Goal: Task Accomplishment & Management: Manage account settings

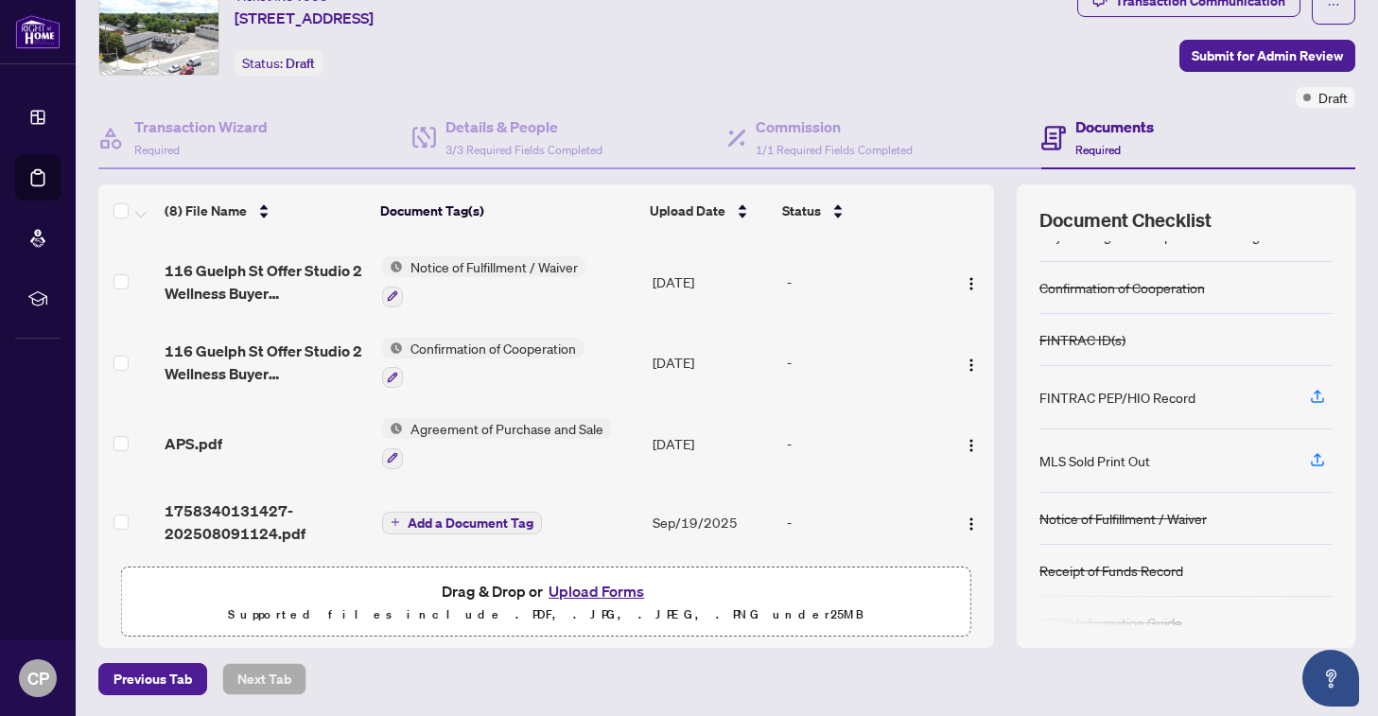
scroll to position [94, 0]
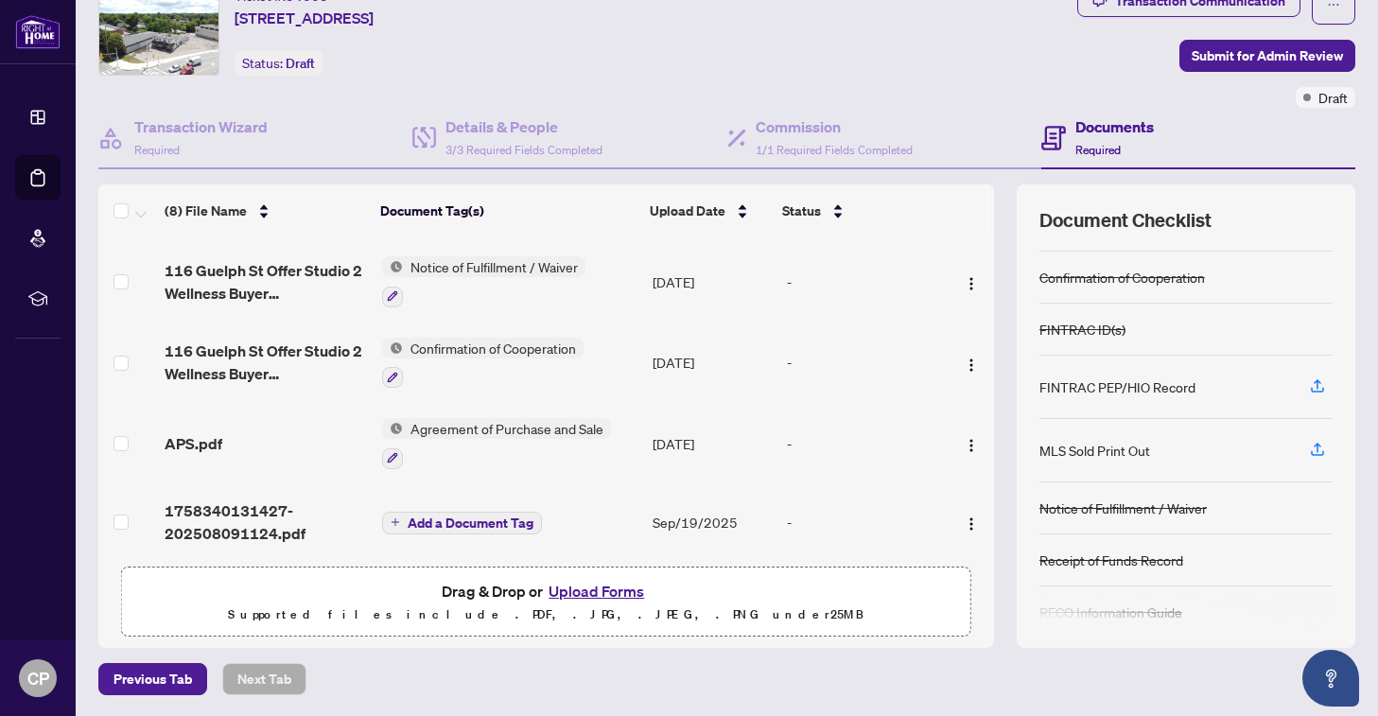
click at [1146, 331] on div "FINTRAC ID(s)" at bounding box center [1185, 330] width 293 height 52
click at [1114, 330] on div "FINTRAC ID(s)" at bounding box center [1082, 329] width 86 height 21
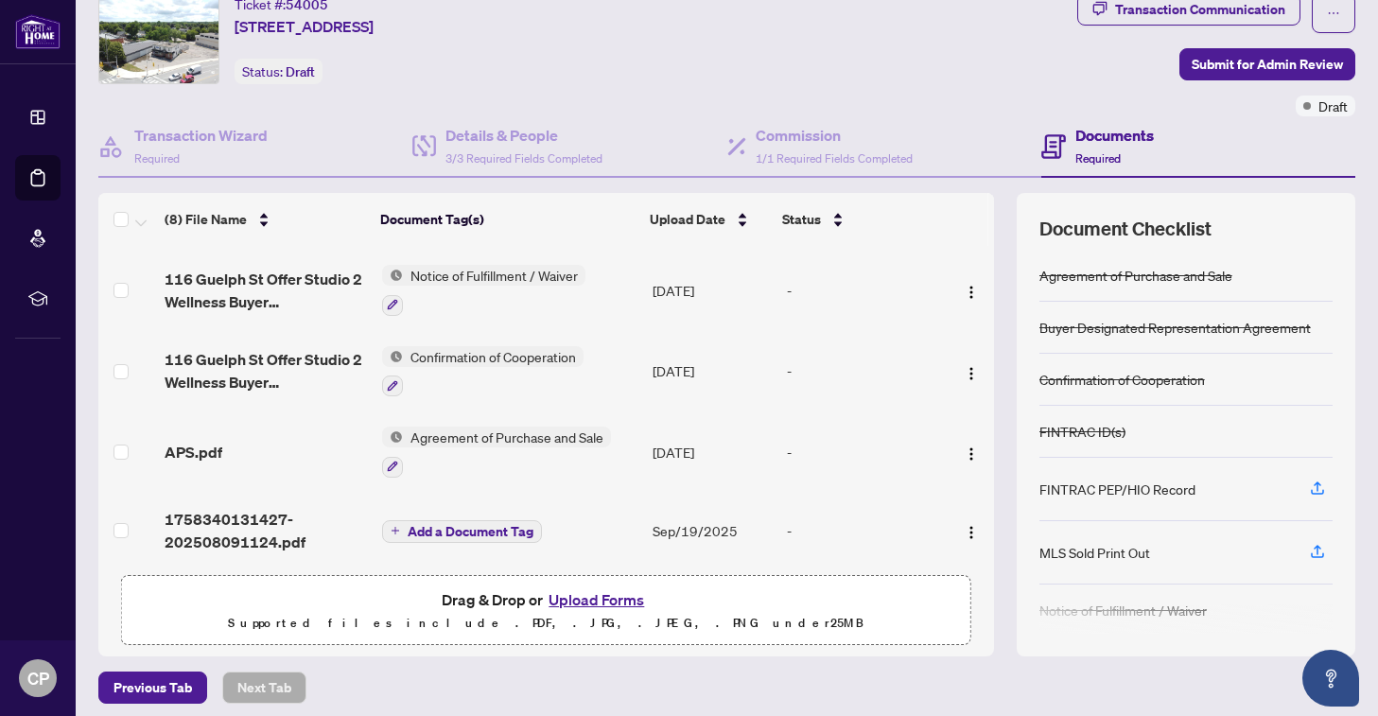
scroll to position [75, 0]
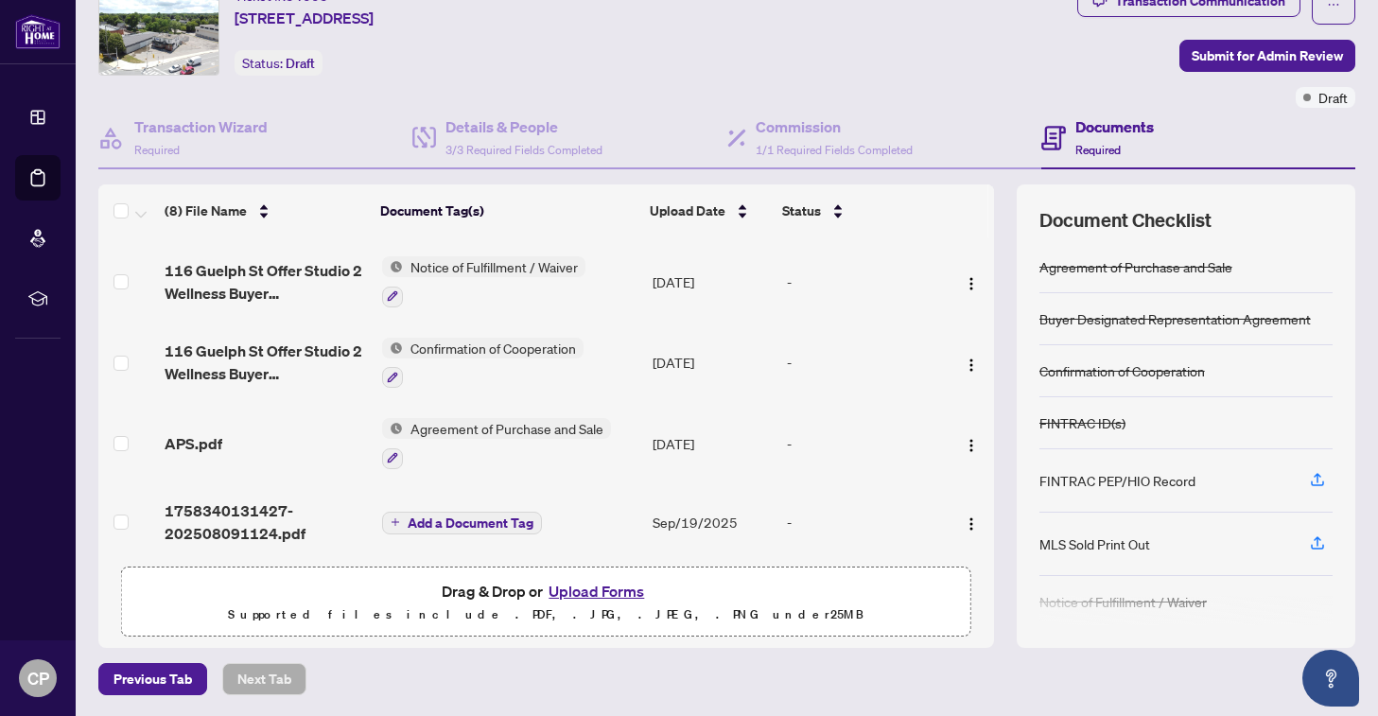
click at [604, 586] on button "Upload Forms" at bounding box center [596, 591] width 107 height 25
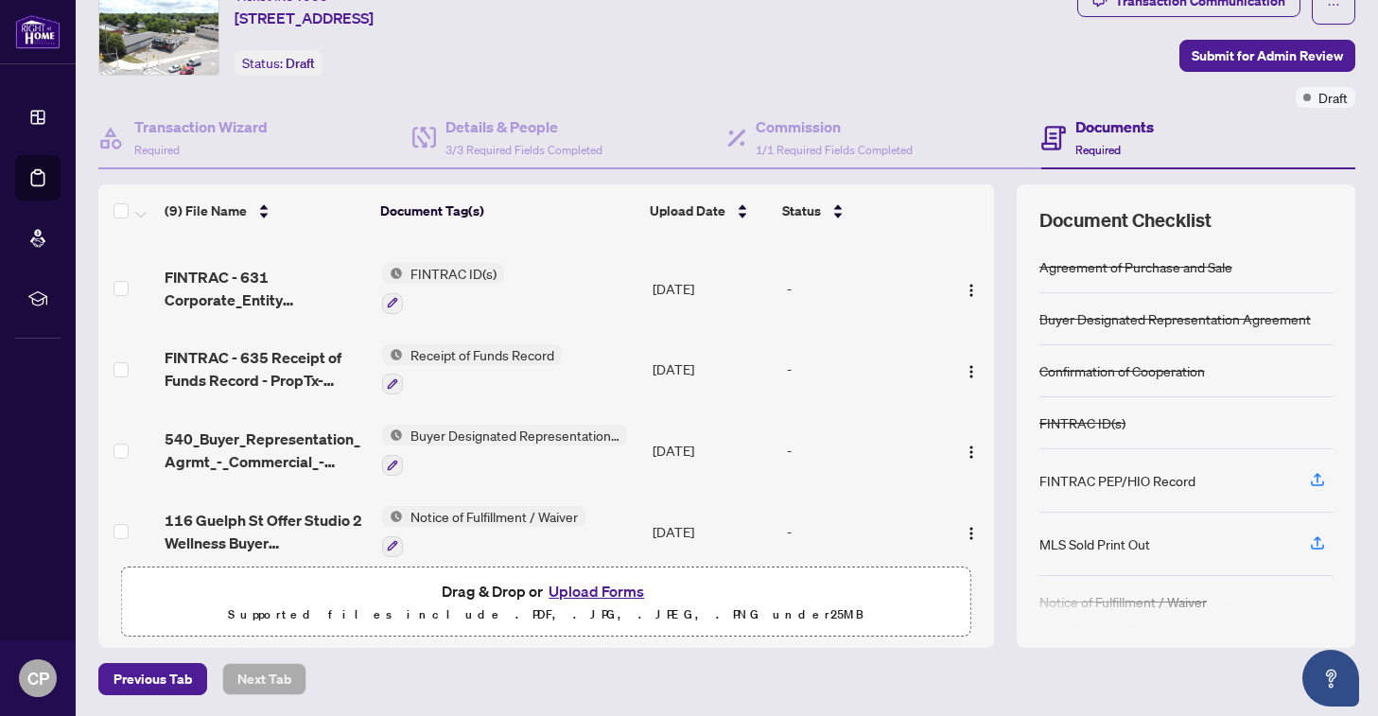
scroll to position [0, 0]
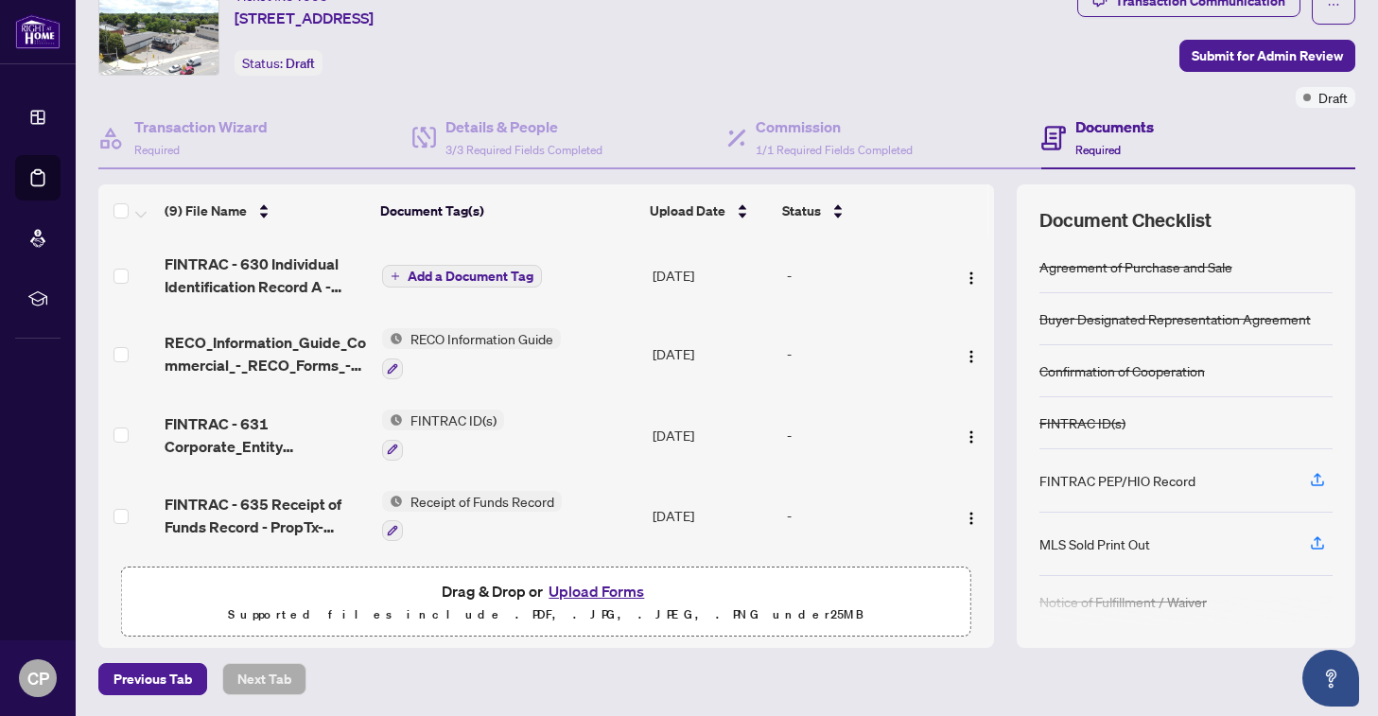
click at [449, 277] on span "Add a Document Tag" at bounding box center [471, 276] width 126 height 13
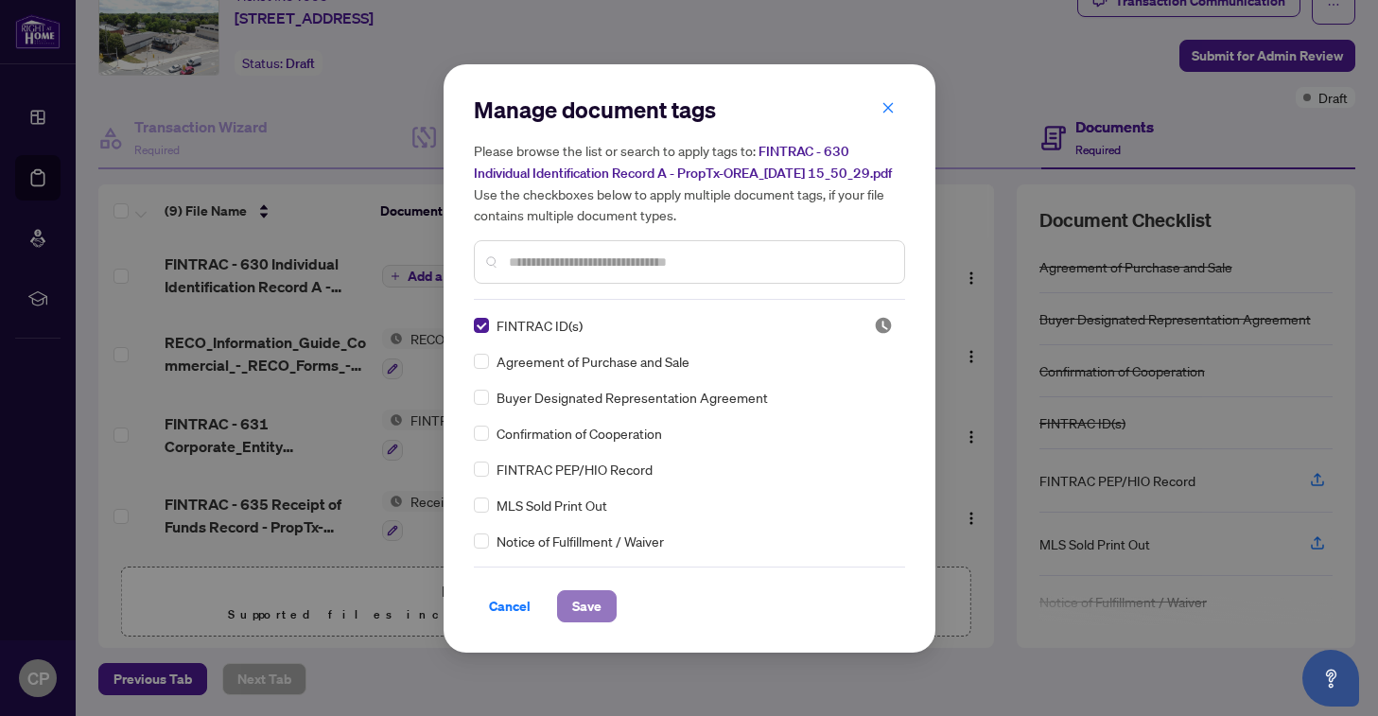
click at [592, 612] on span "Save" at bounding box center [586, 606] width 29 height 30
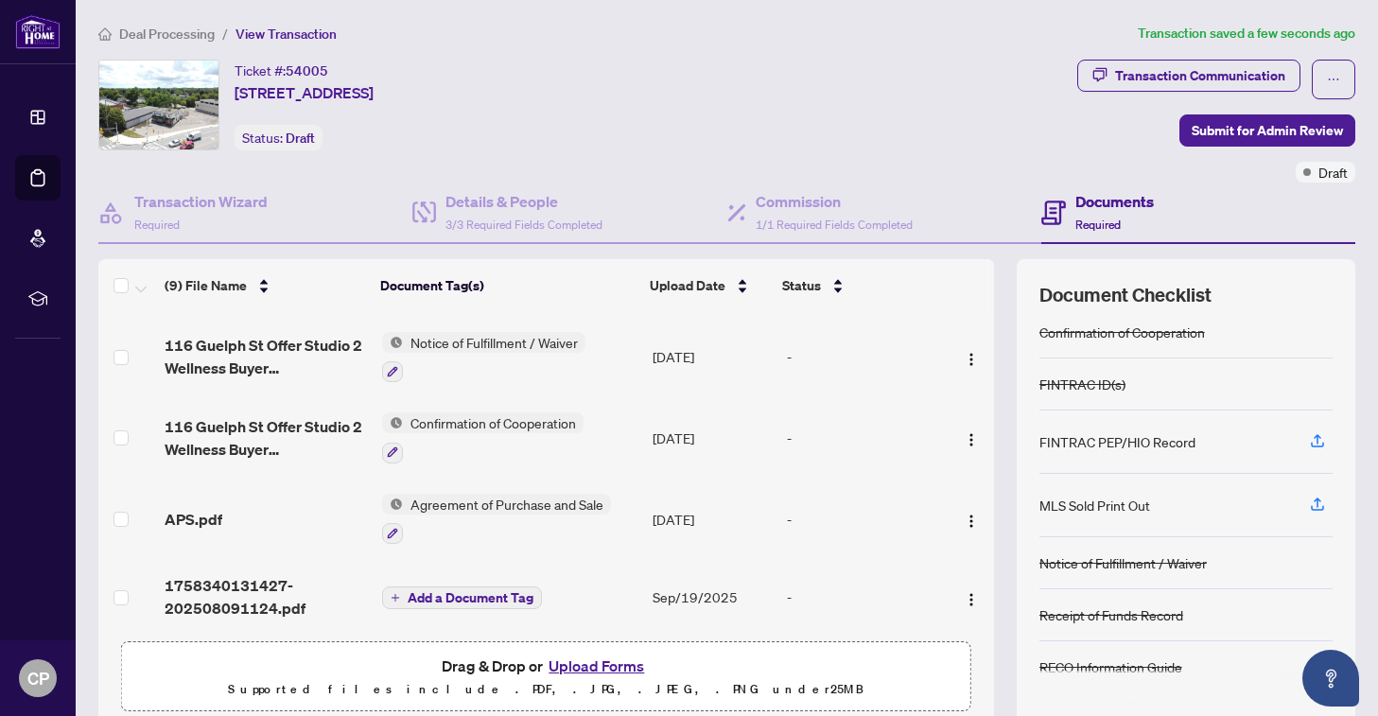
scroll to position [75, 0]
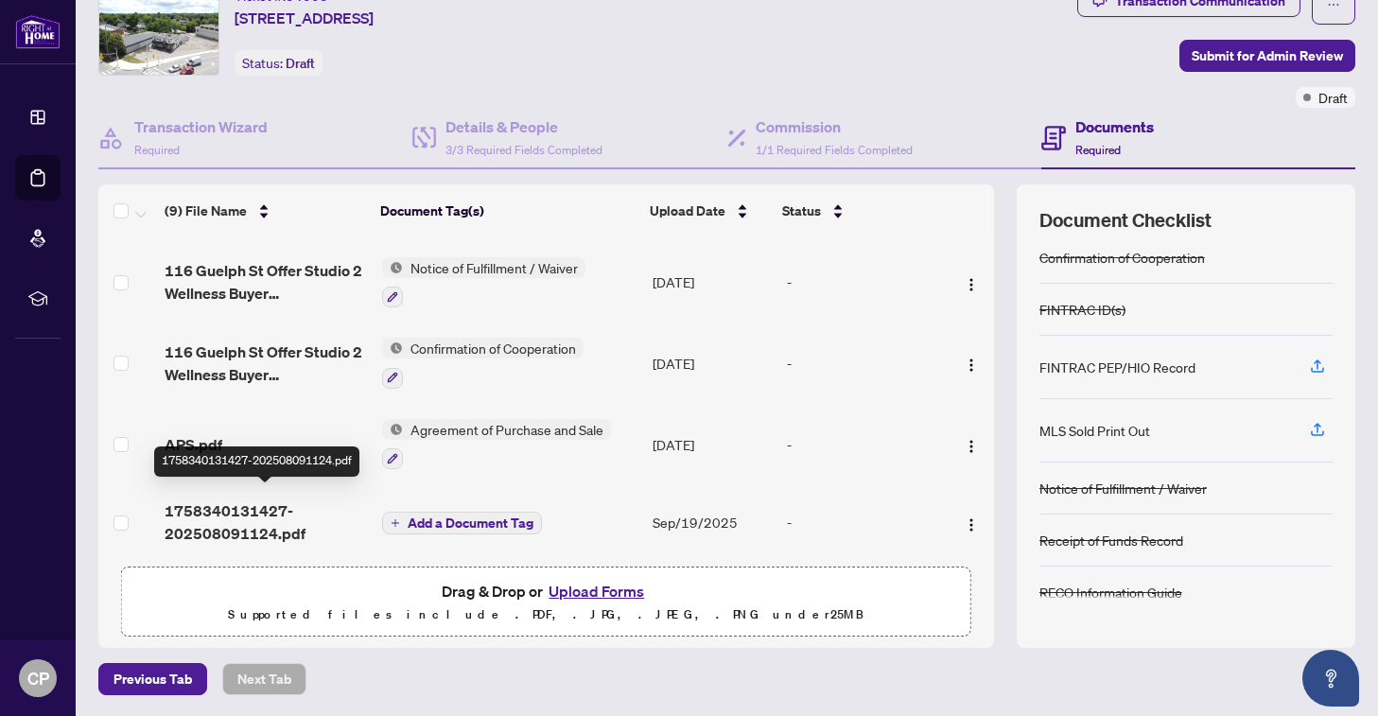
click at [268, 519] on span "1758340131427-202508091124.pdf" at bounding box center [265, 521] width 201 height 45
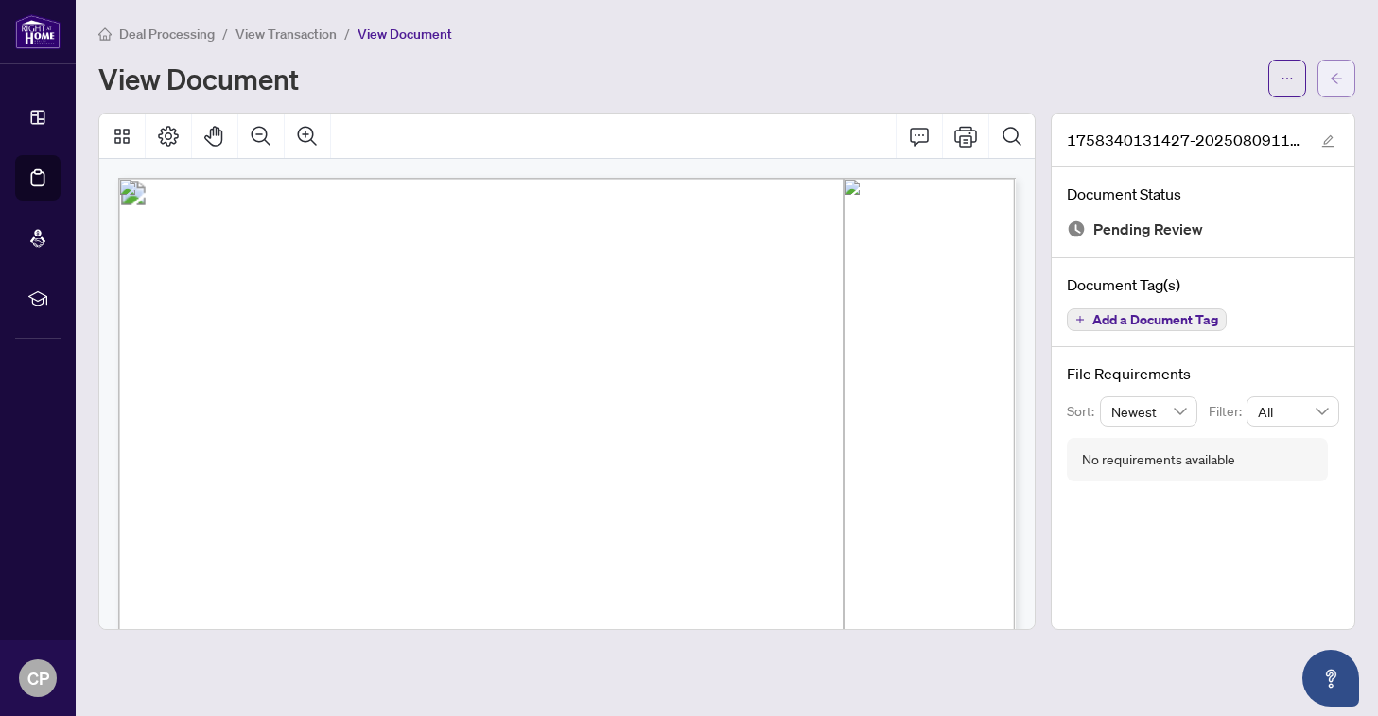
click at [1344, 86] on button "button" at bounding box center [1336, 79] width 38 height 38
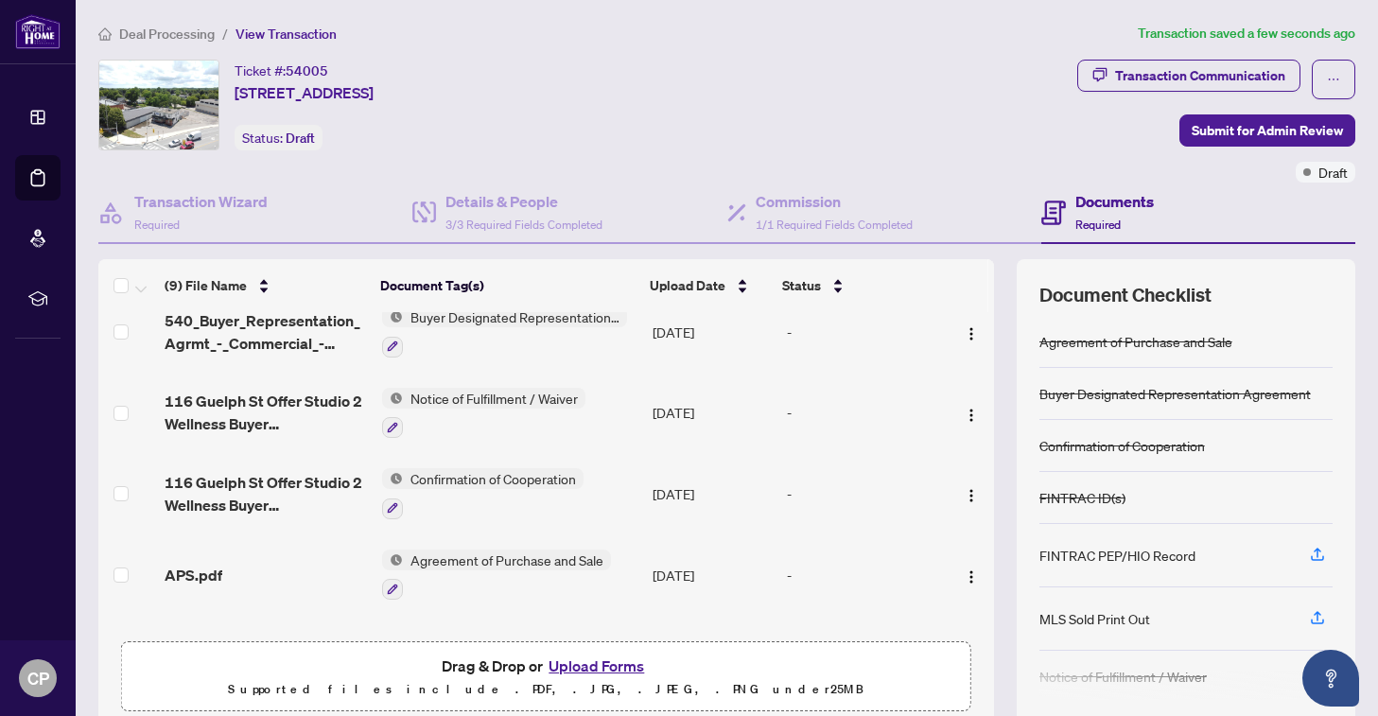
scroll to position [401, 0]
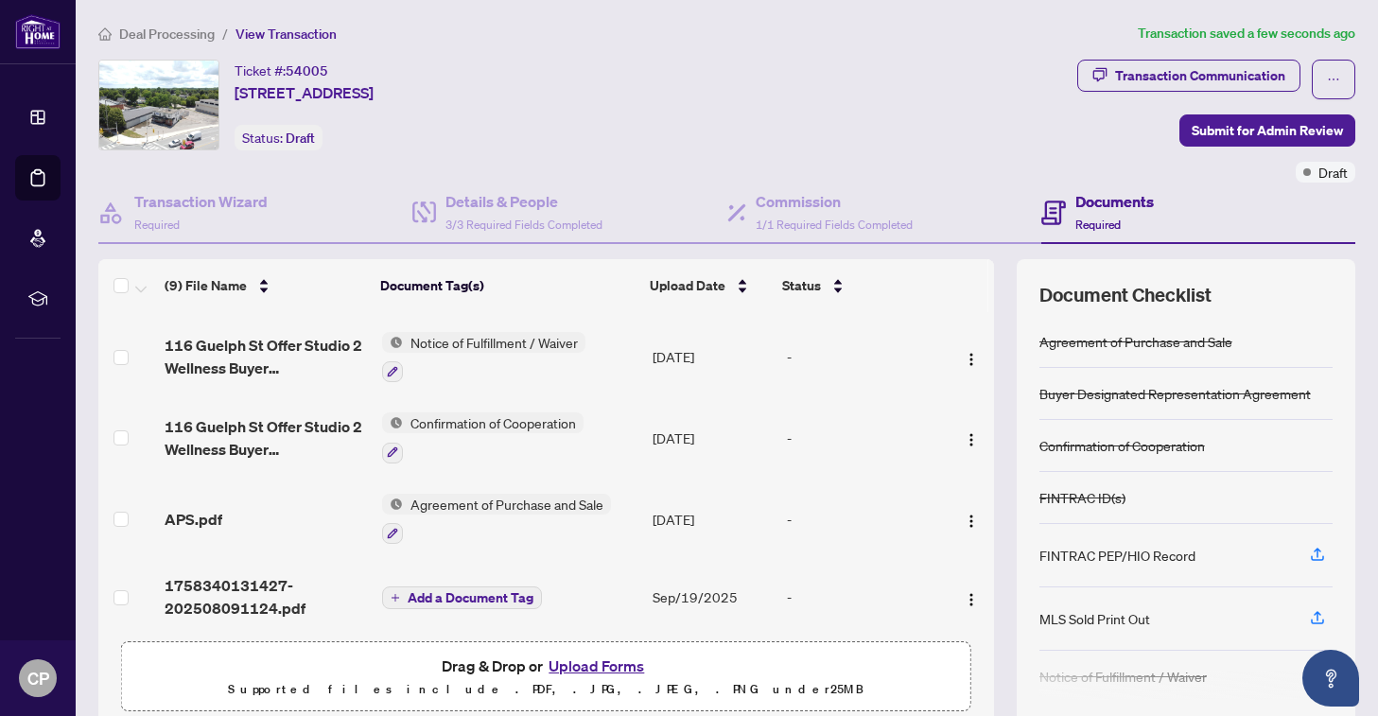
click at [462, 591] on span "Add a Document Tag" at bounding box center [471, 597] width 126 height 13
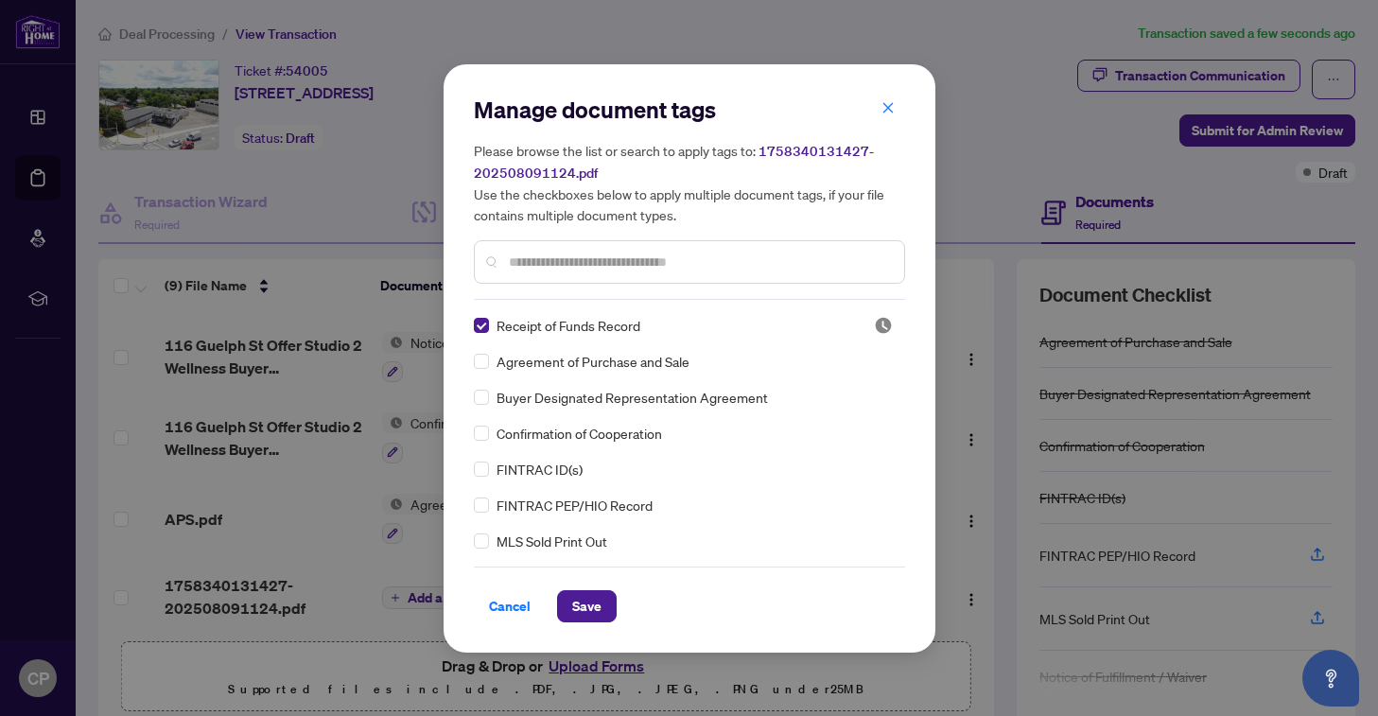
scroll to position [94, 0]
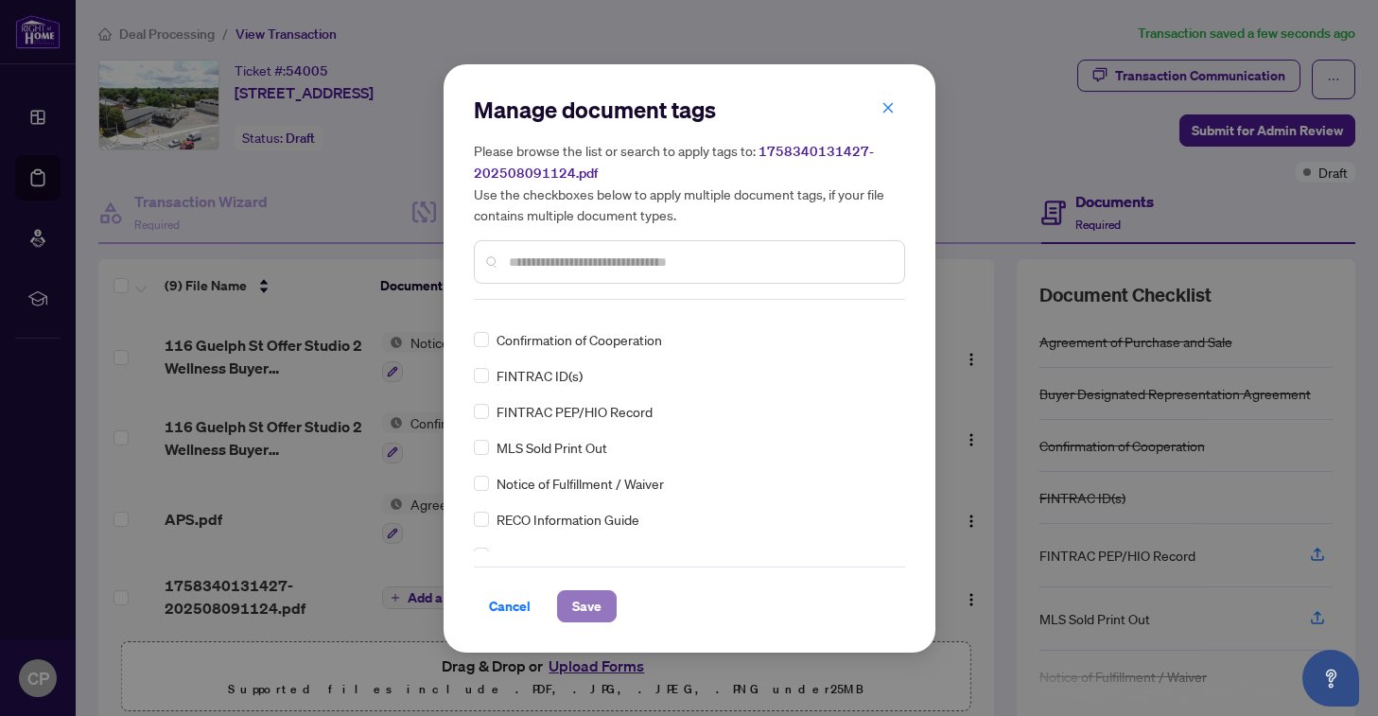
click at [581, 614] on span "Save" at bounding box center [586, 606] width 29 height 30
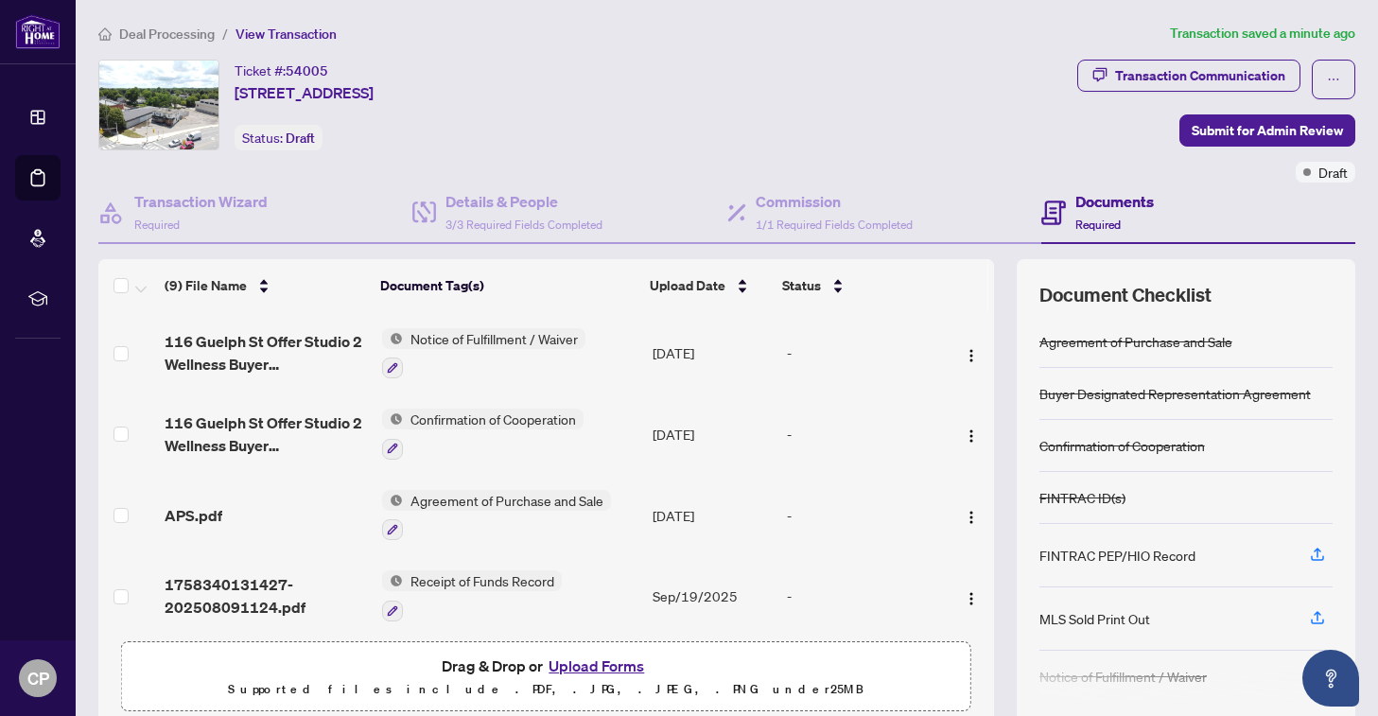
scroll to position [75, 0]
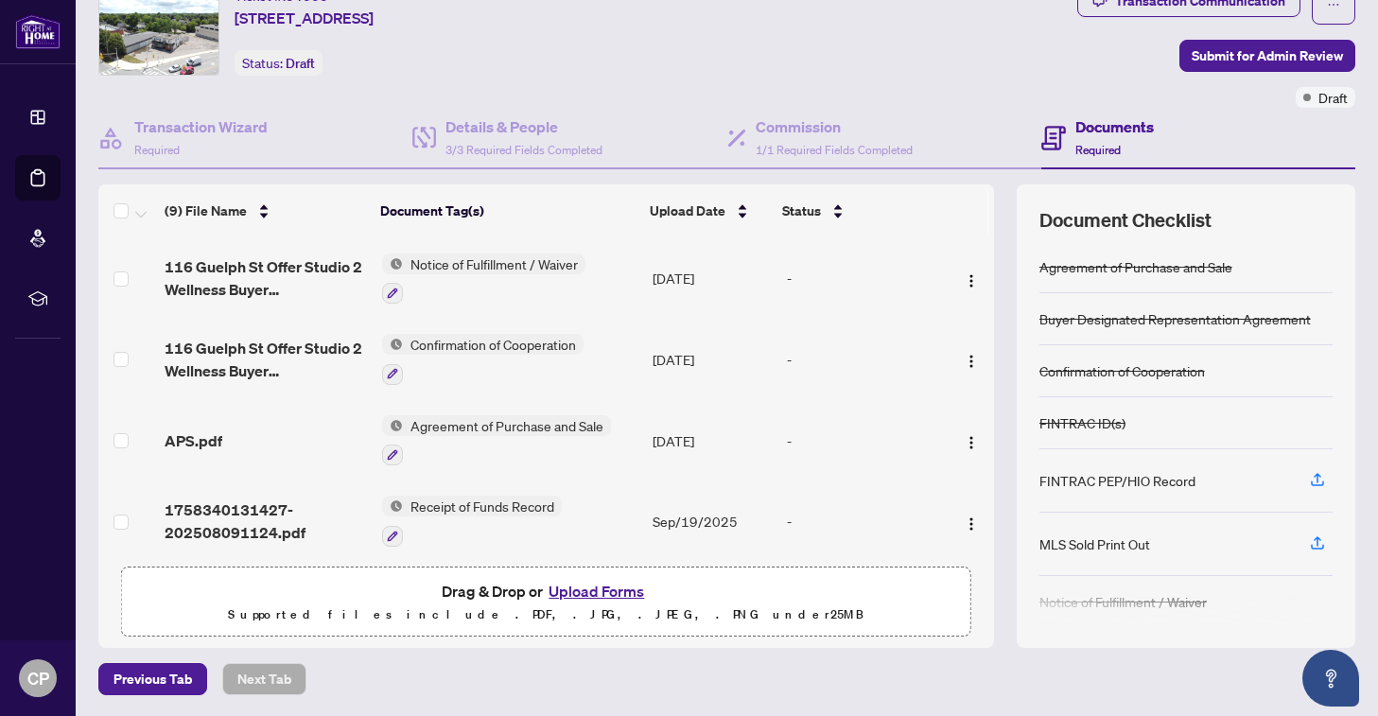
click at [613, 589] on button "Upload Forms" at bounding box center [596, 591] width 107 height 25
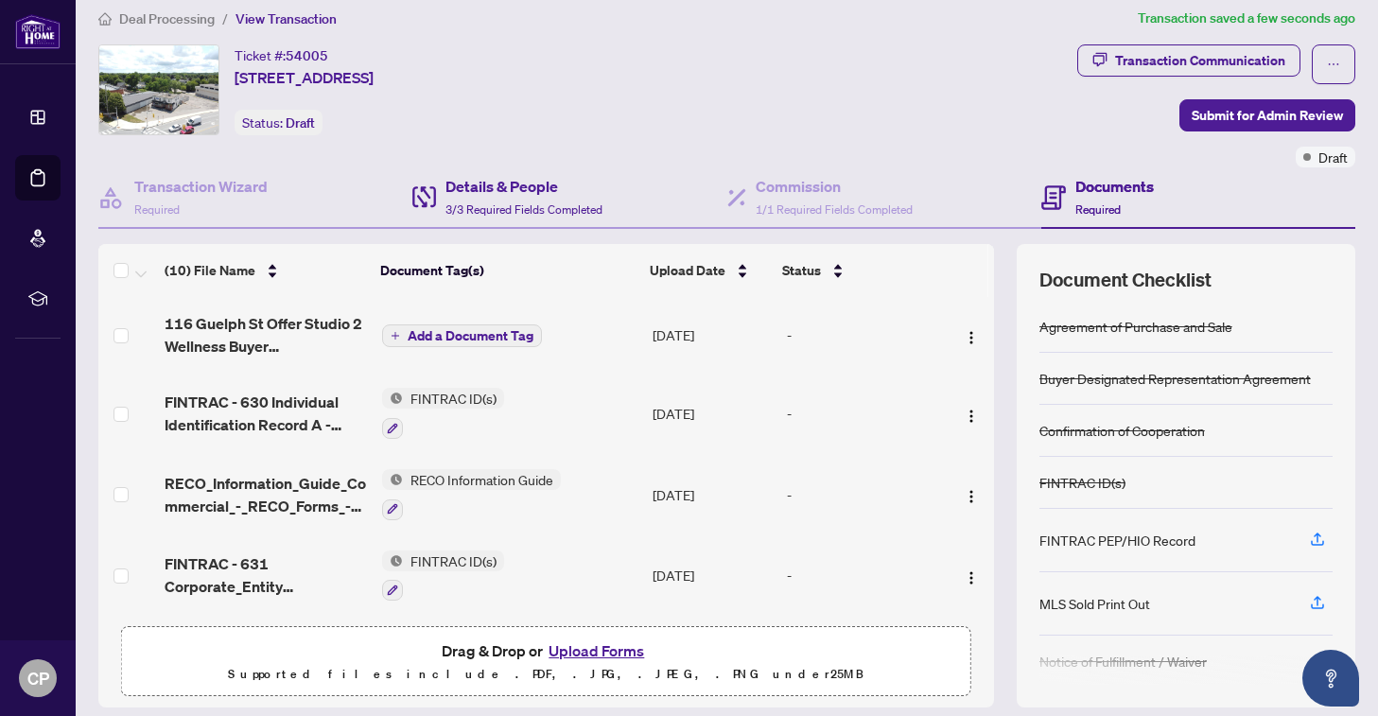
scroll to position [0, 0]
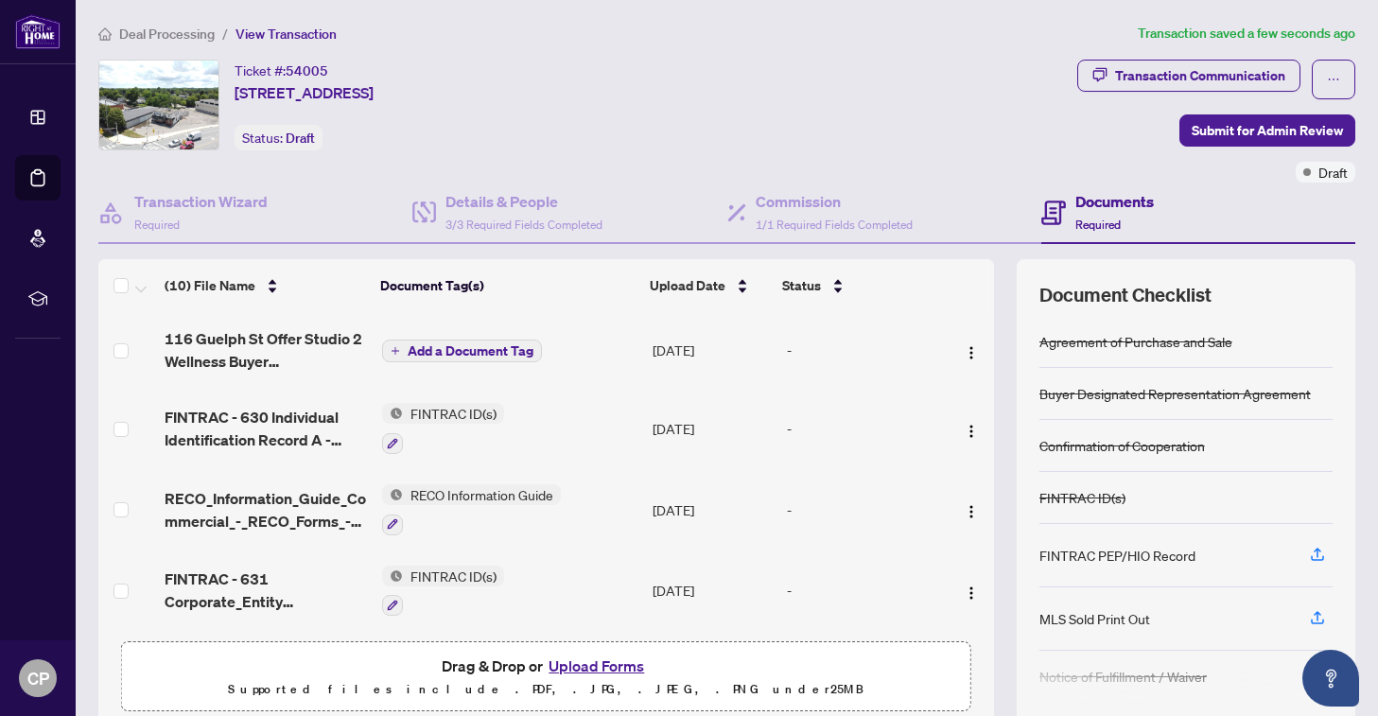
click at [512, 353] on span "Add a Document Tag" at bounding box center [471, 350] width 126 height 13
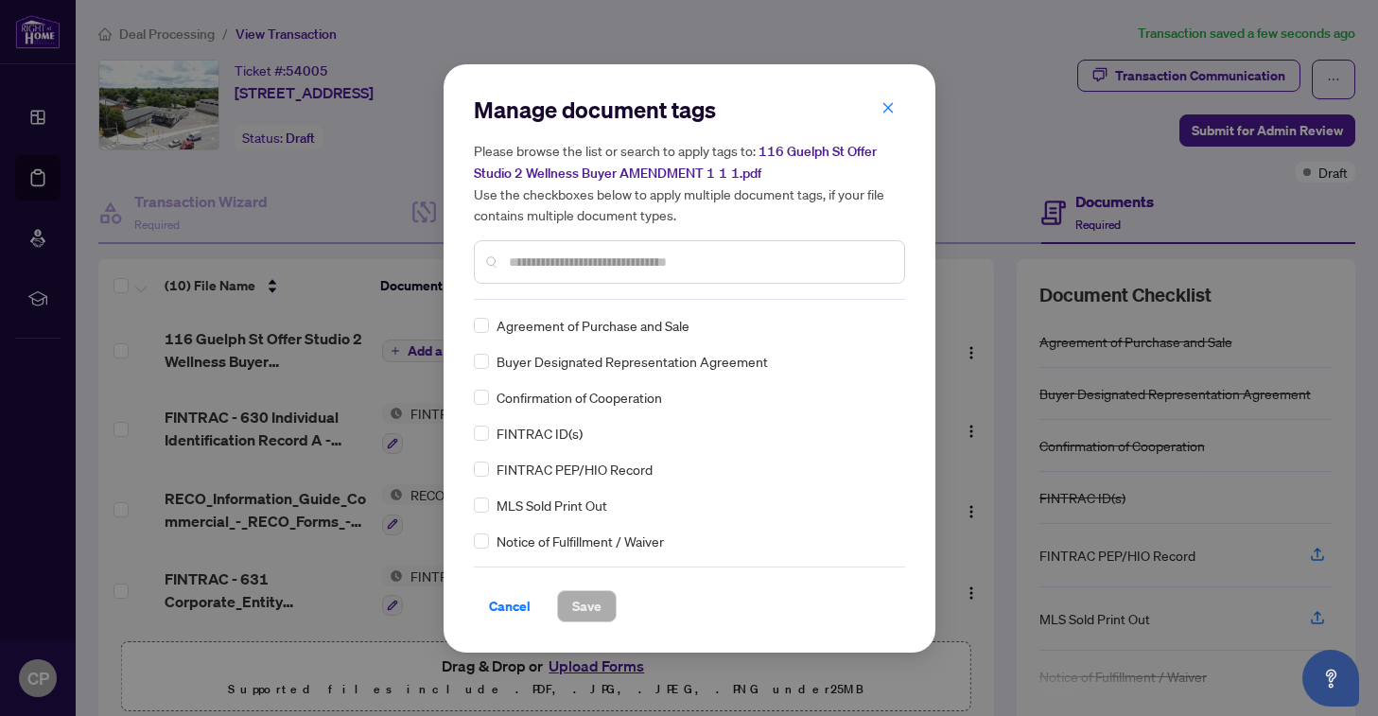
click at [720, 271] on div at bounding box center [689, 262] width 431 height 44
click at [721, 257] on input "text" at bounding box center [699, 262] width 380 height 21
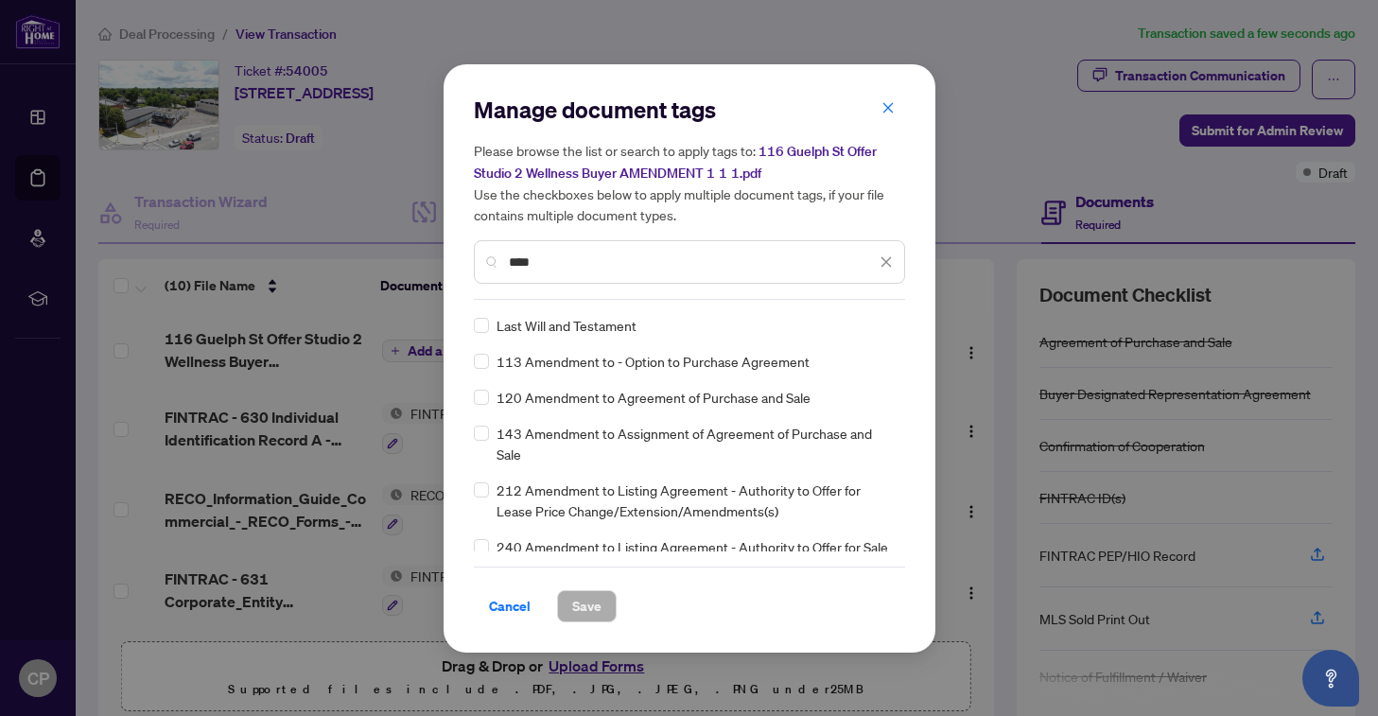
type input "****"
click at [592, 601] on span "Save" at bounding box center [586, 606] width 29 height 30
